Goal: Task Accomplishment & Management: Manage account settings

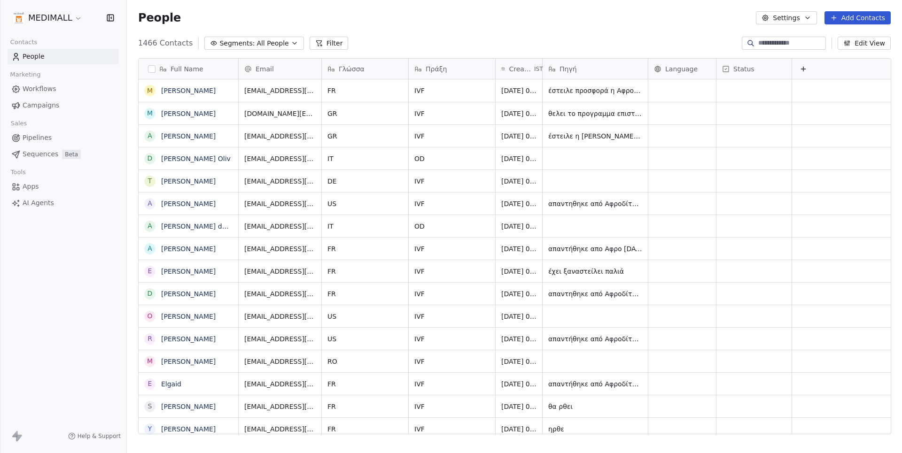
scroll to position [399, 775]
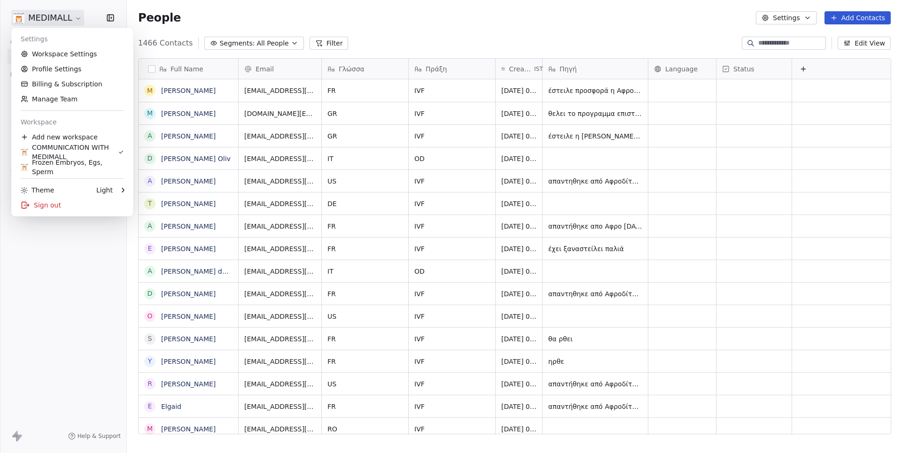
click at [65, 17] on html "MEDIMALL Contacts People Marketing Workflows Campaigns Sales Pipelines Sequence…" at bounding box center [451, 226] width 902 height 453
click at [66, 49] on link "Workspace Settings" at bounding box center [72, 54] width 115 height 15
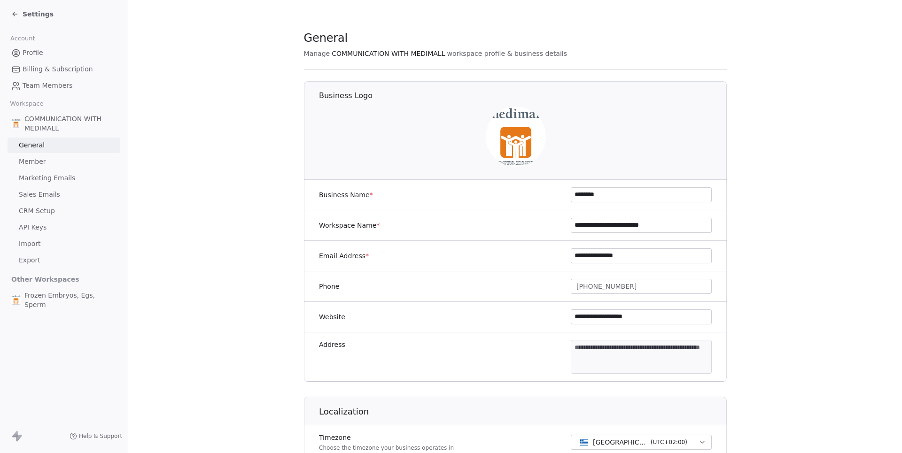
click at [33, 239] on span "Import" at bounding box center [30, 244] width 22 height 10
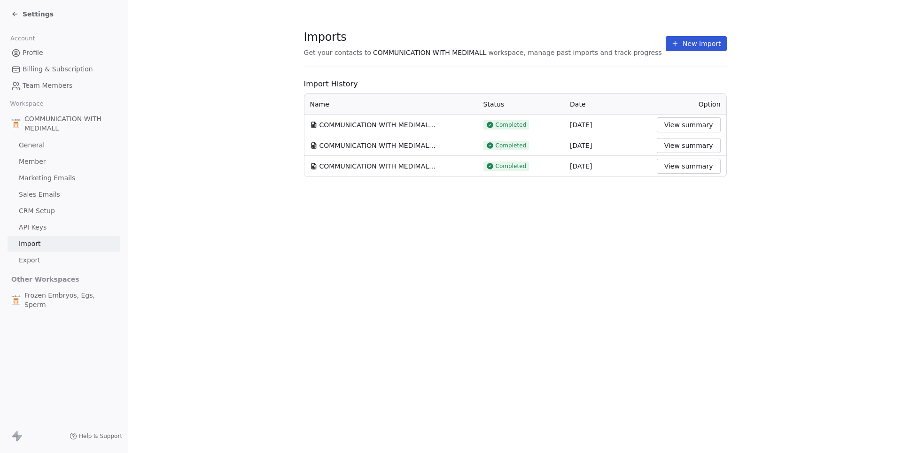
click at [696, 125] on button "View summary" at bounding box center [689, 124] width 64 height 15
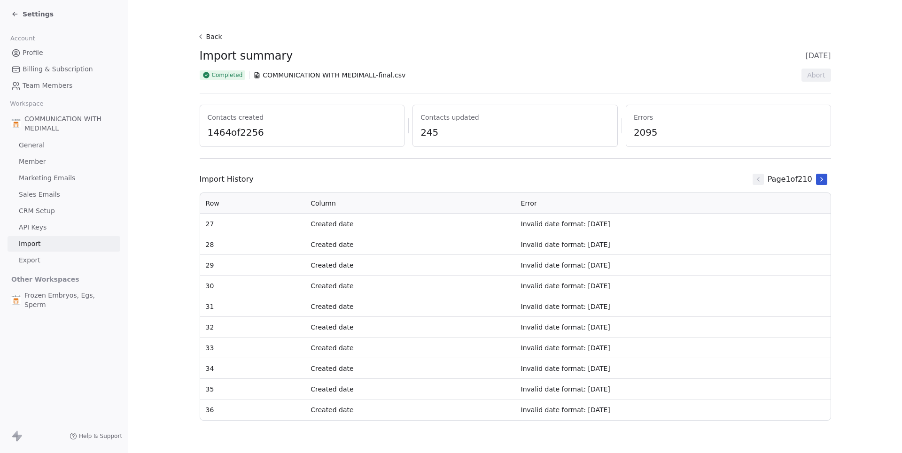
click at [211, 38] on button "Back" at bounding box center [211, 36] width 30 height 17
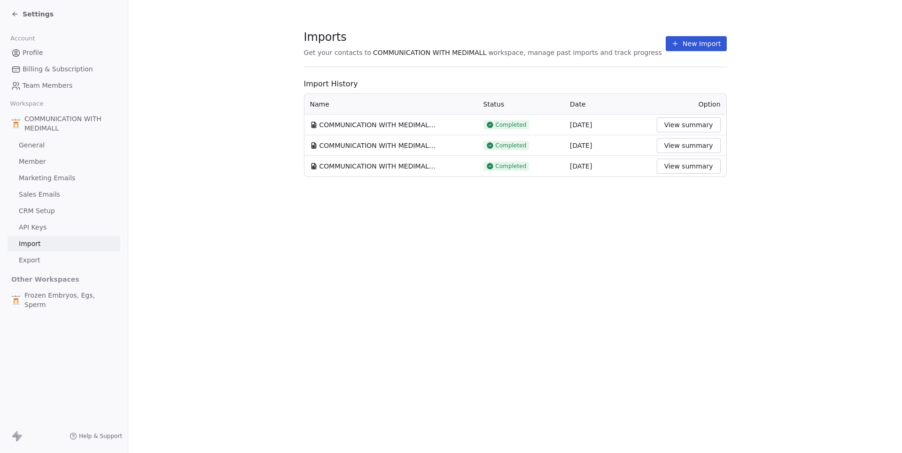
click at [38, 12] on span "Settings" at bounding box center [38, 13] width 31 height 9
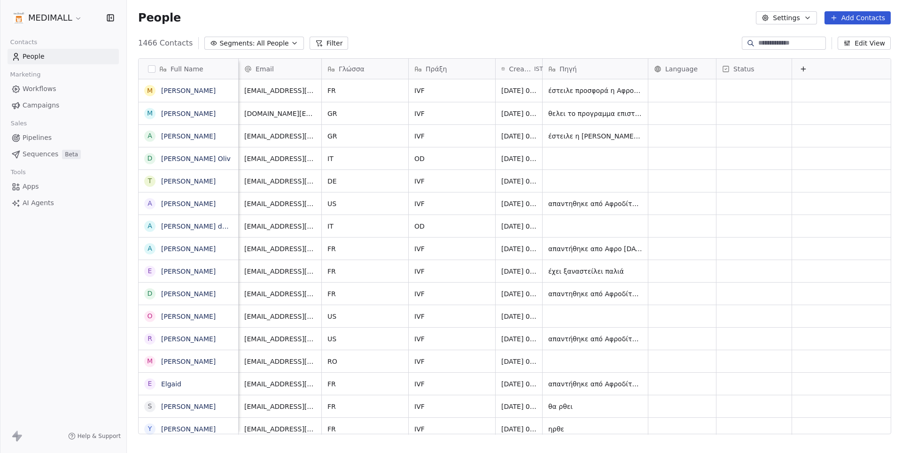
scroll to position [0, 1]
drag, startPoint x: 540, startPoint y: 66, endPoint x: 643, endPoint y: 76, distance: 103.9
click at [543, 76] on div at bounding box center [541, 69] width 2 height 20
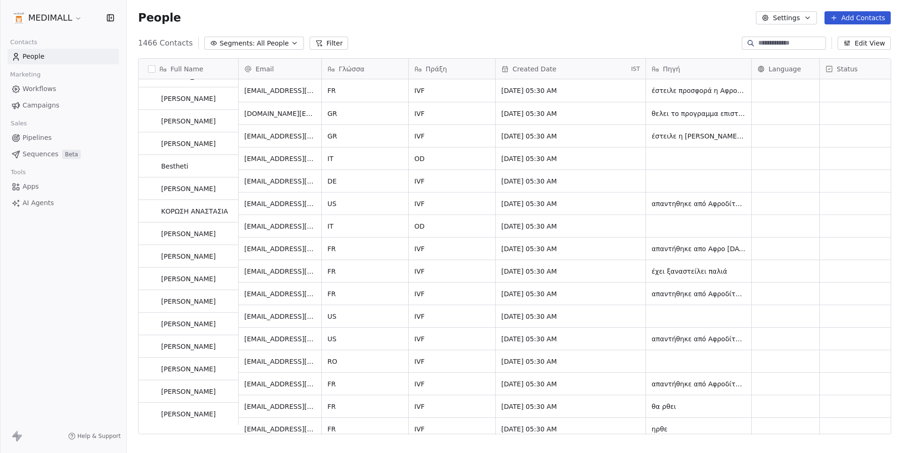
scroll to position [0, 0]
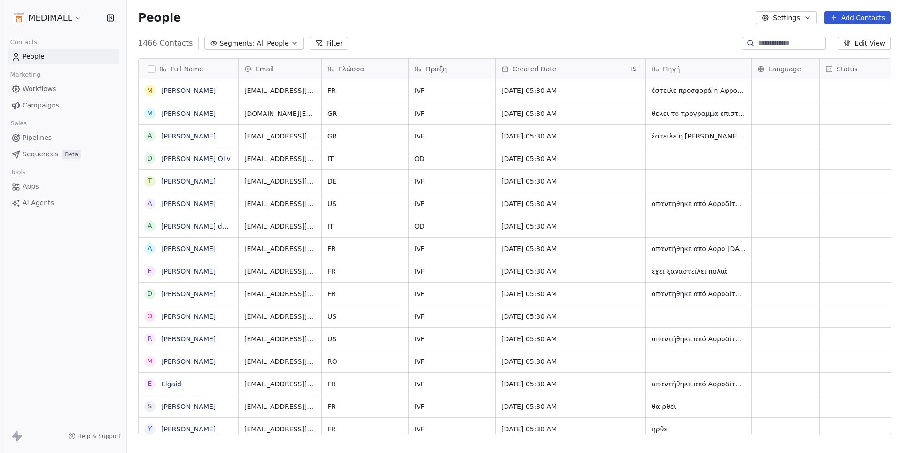
click at [324, 41] on button "Filter" at bounding box center [329, 43] width 39 height 13
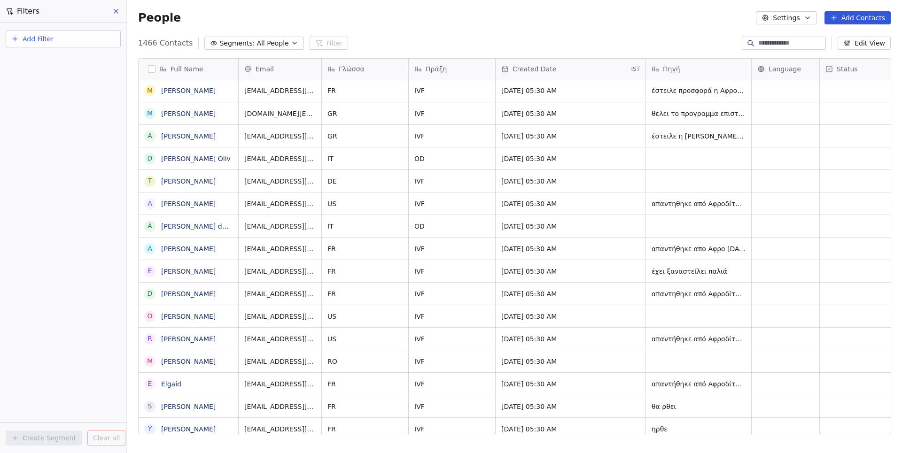
click at [59, 32] on button "Add Filter" at bounding box center [63, 39] width 115 height 17
click at [61, 72] on span "Contact activity" at bounding box center [42, 76] width 52 height 10
click at [63, 39] on html "MEDIMALL Contacts People Marketing Workflows Campaigns Sales Pipelines Sequence…" at bounding box center [451, 226] width 902 height 453
click at [52, 38] on span "Add Filter" at bounding box center [38, 39] width 31 height 10
click at [55, 62] on span "Contact properties" at bounding box center [46, 61] width 61 height 10
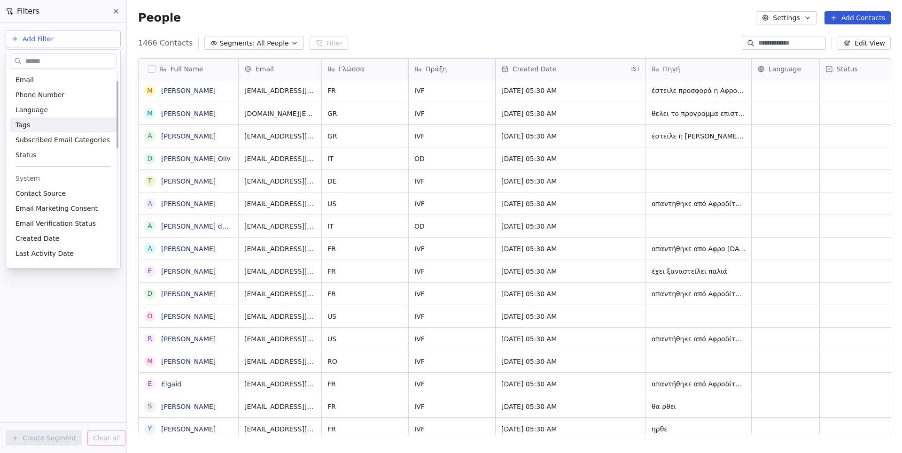
scroll to position [37, 0]
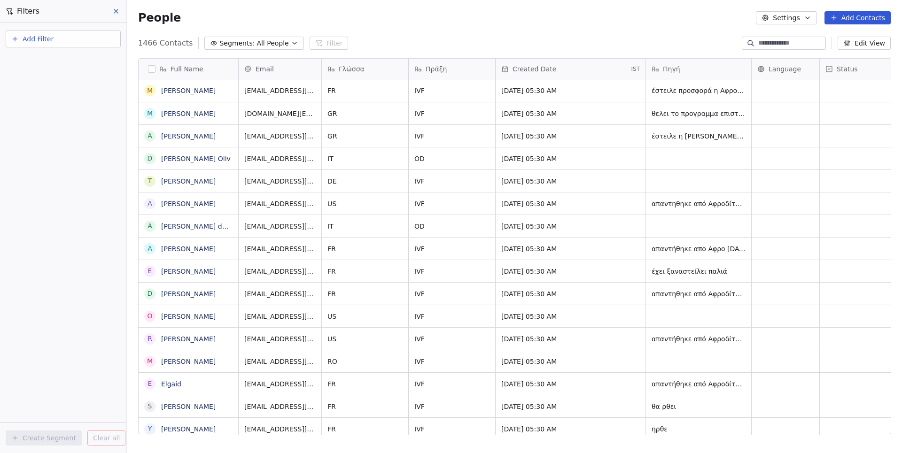
click at [852, 44] on html "MEDIMALL Contacts People Marketing Workflows Campaigns Sales Pipelines Sequence…" at bounding box center [451, 226] width 902 height 453
click at [864, 44] on button "Edit View" at bounding box center [864, 43] width 53 height 13
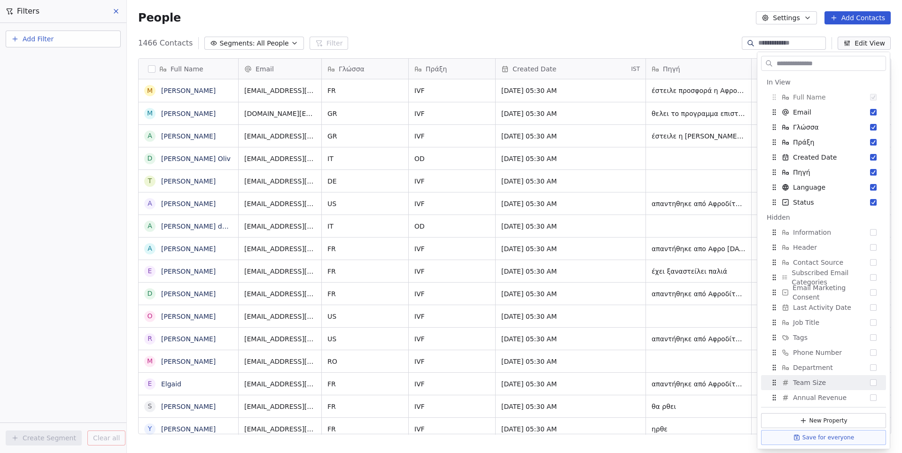
scroll to position [0, 0]
click at [640, 49] on div "1466 Contacts Segments: All People Filter Edit View" at bounding box center [514, 43] width 775 height 15
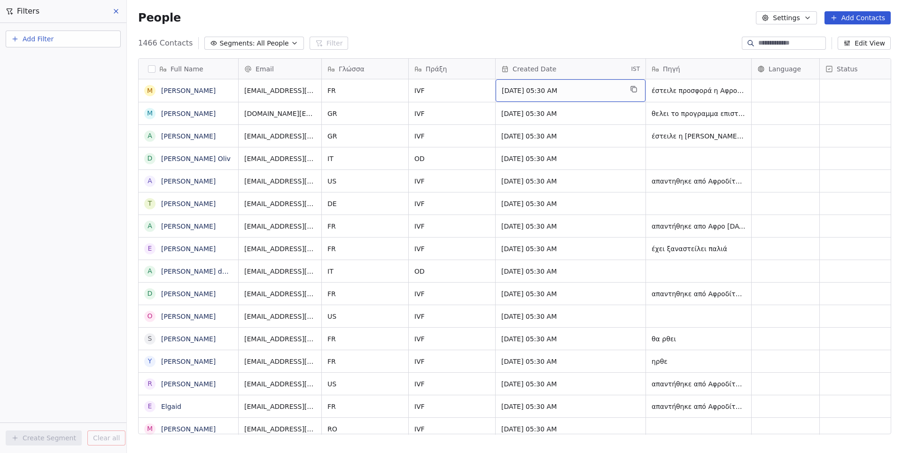
click at [519, 92] on span "Dec 06, 2025 05:30 AM" at bounding box center [562, 90] width 121 height 9
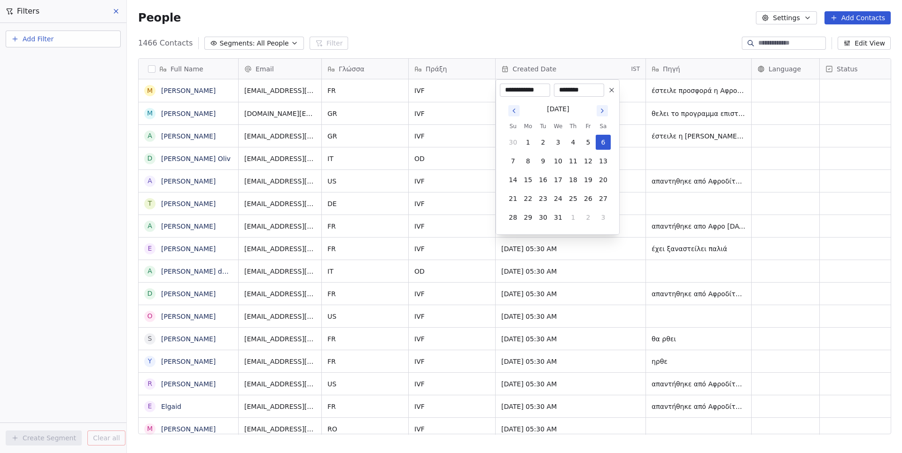
click at [546, 23] on html "MEDIMALL Contacts People Marketing Workflows Campaigns Sales Pipelines Sequence…" at bounding box center [451, 226] width 902 height 453
